Goal: Task Accomplishment & Management: Manage account settings

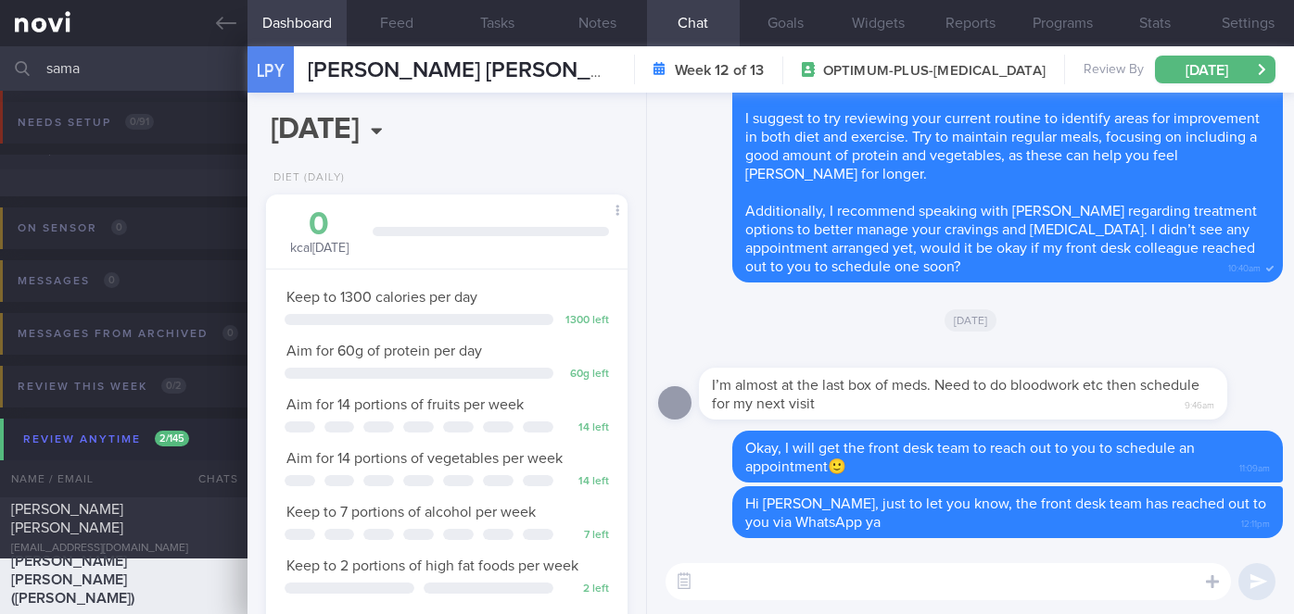
select select "8"
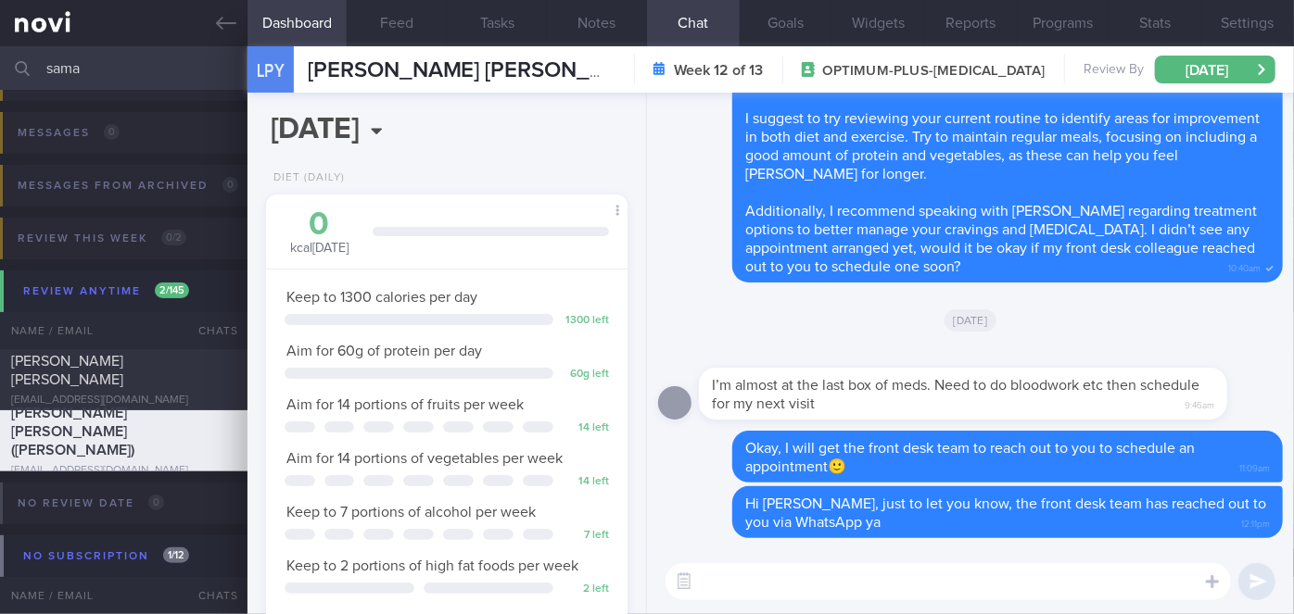
drag, startPoint x: 120, startPoint y: 64, endPoint x: 42, endPoint y: 72, distance: 79.2
click at [42, 72] on div "sama Assigned patients Assigned patients All active patients Archived patients" at bounding box center [647, 68] width 1294 height 44
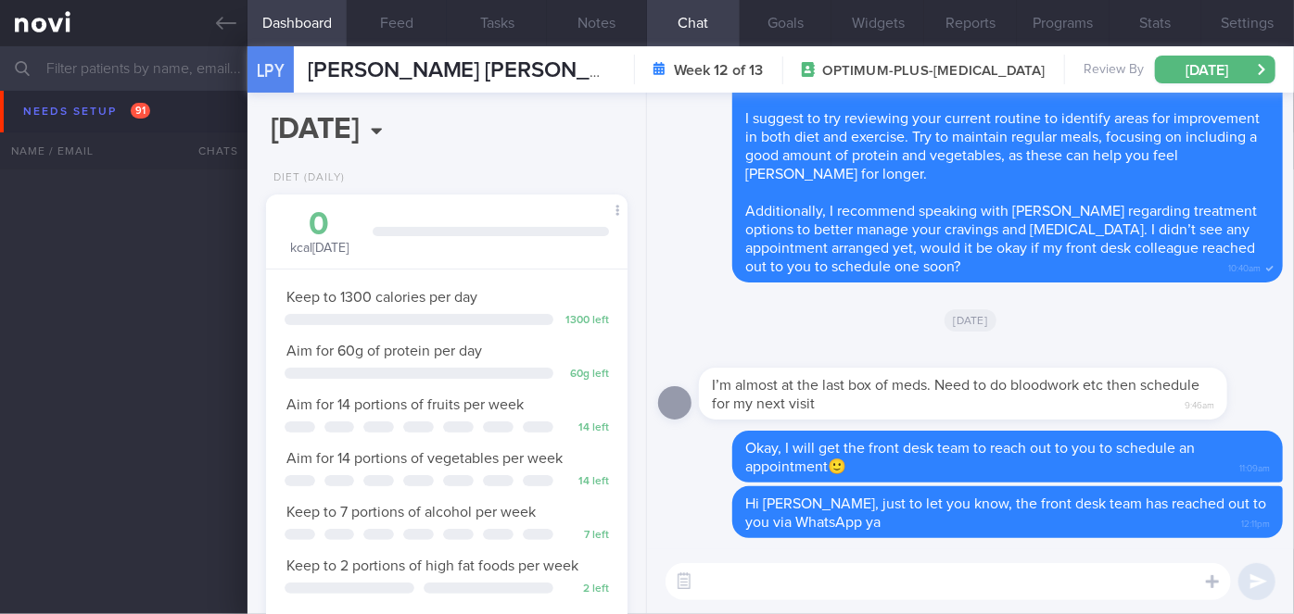
scroll to position [5421, 0]
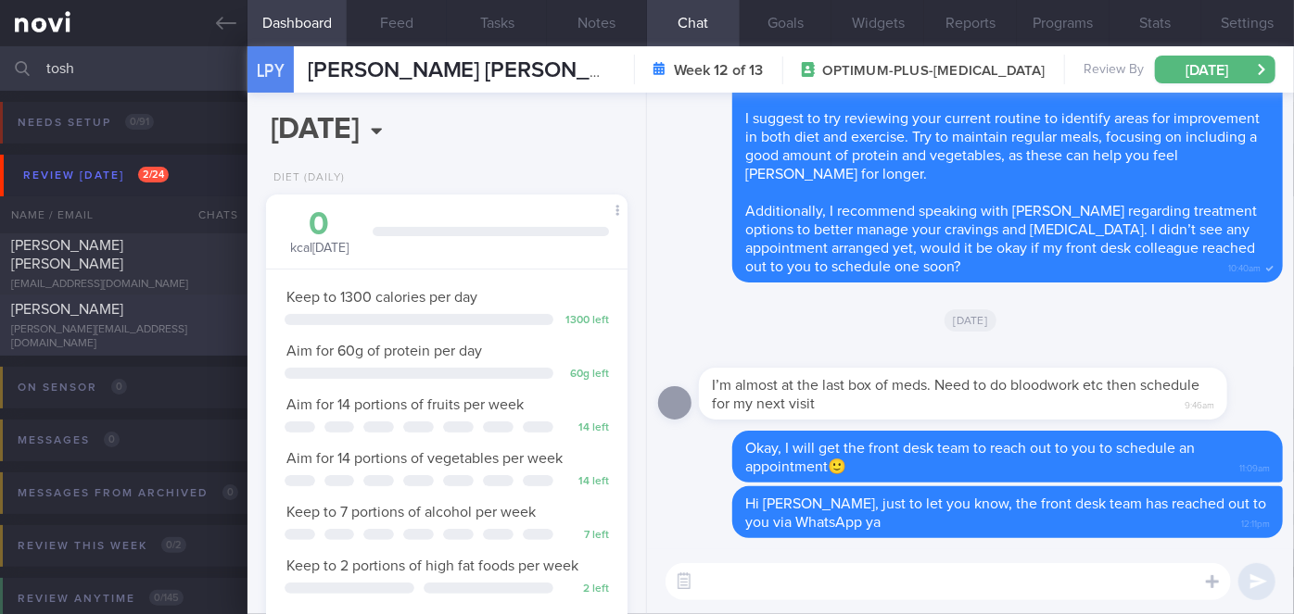
type input "tosh"
click at [203, 319] on div "[PERSON_NAME]" at bounding box center [121, 309] width 221 height 19
select select "7"
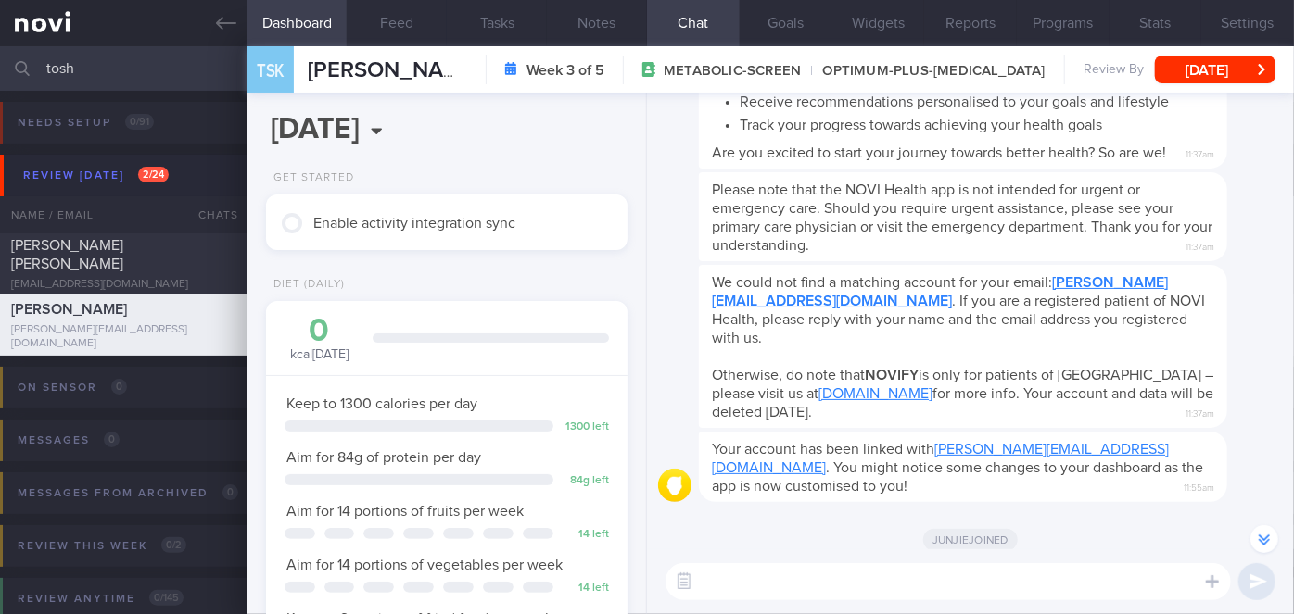
scroll to position [-2058, 0]
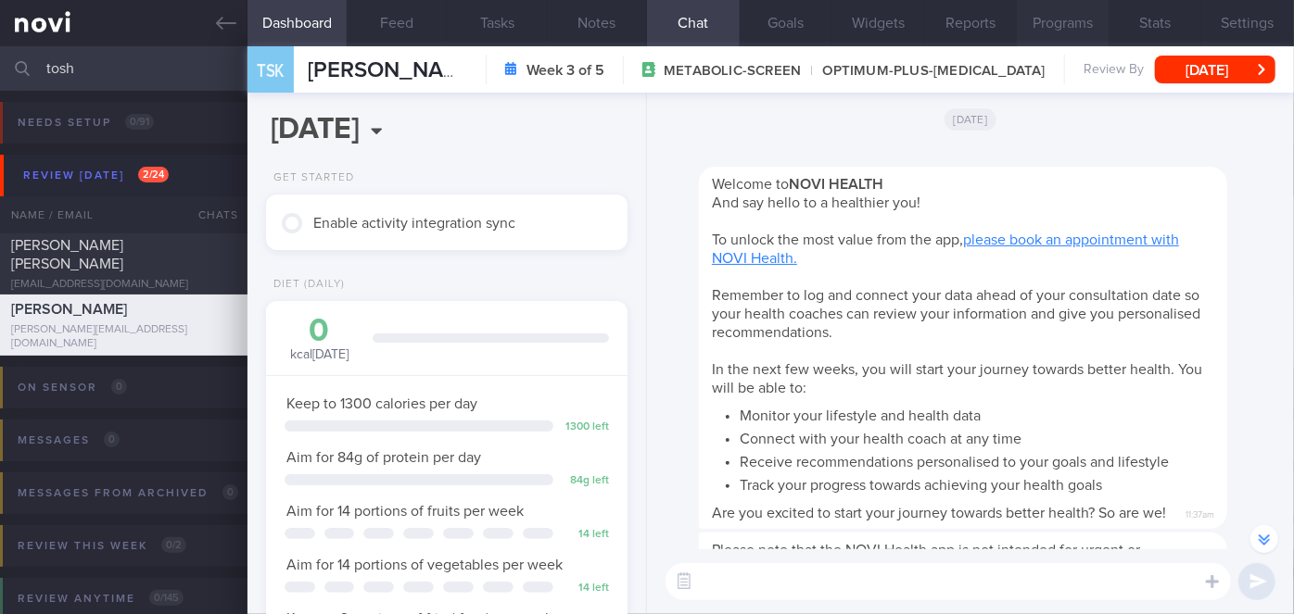
click at [1082, 20] on button "Programs" at bounding box center [1063, 23] width 93 height 46
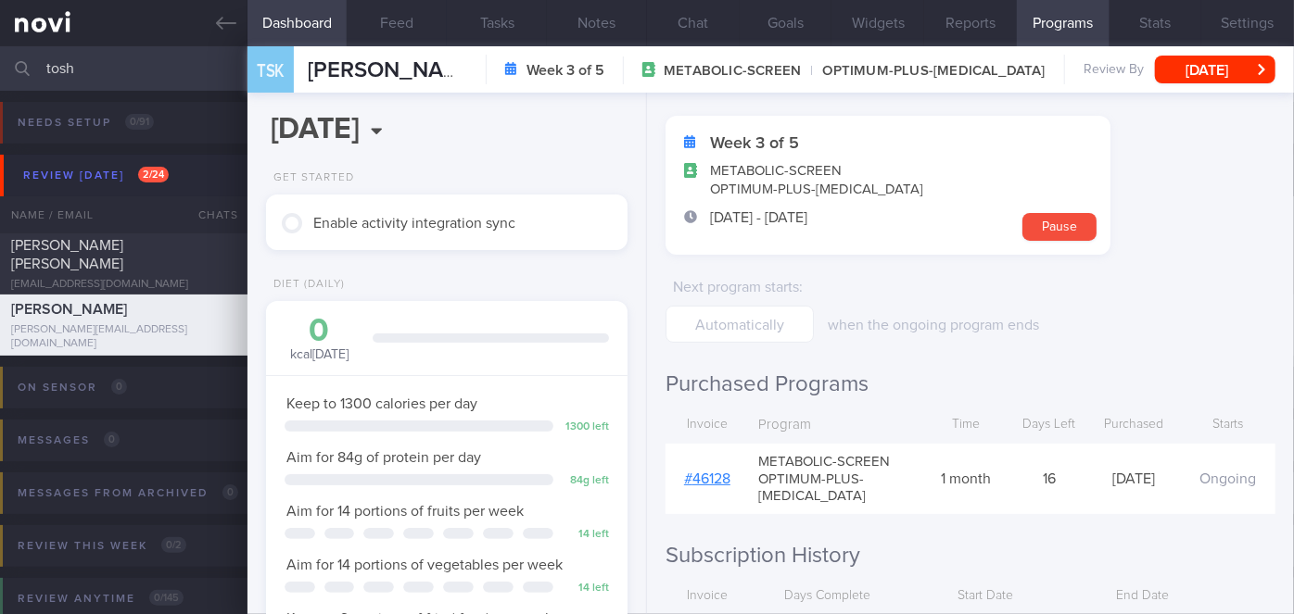
scroll to position [147, 0]
